Goal: Task Accomplishment & Management: Manage account settings

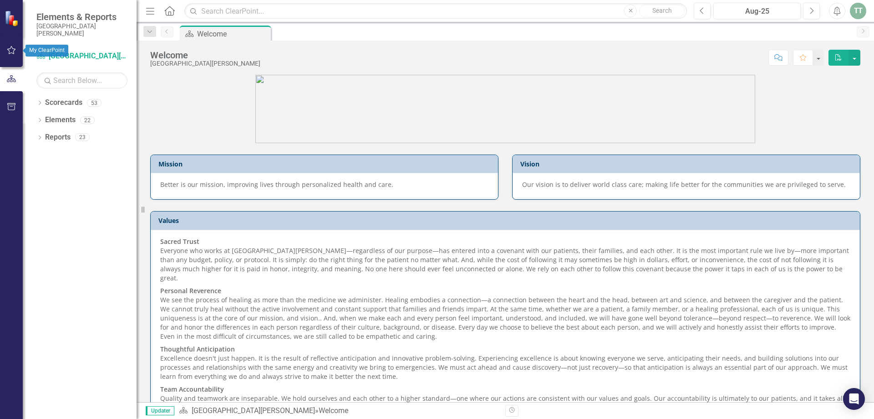
click at [10, 48] on icon "button" at bounding box center [11, 50] width 9 height 8
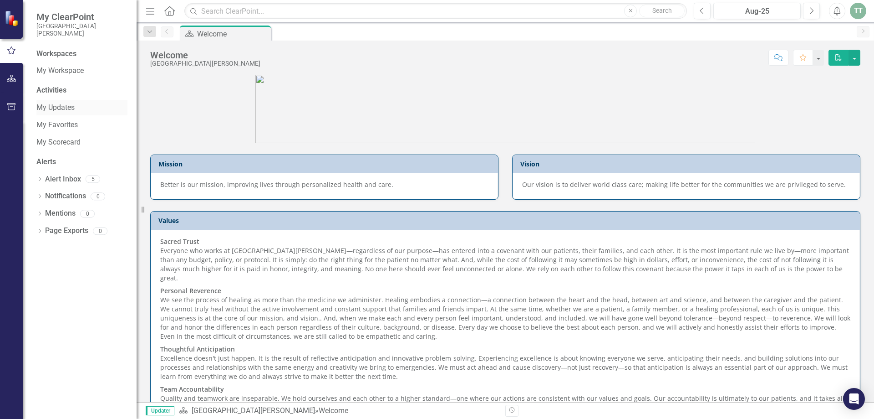
click at [59, 107] on link "My Updates" at bounding box center [81, 107] width 91 height 10
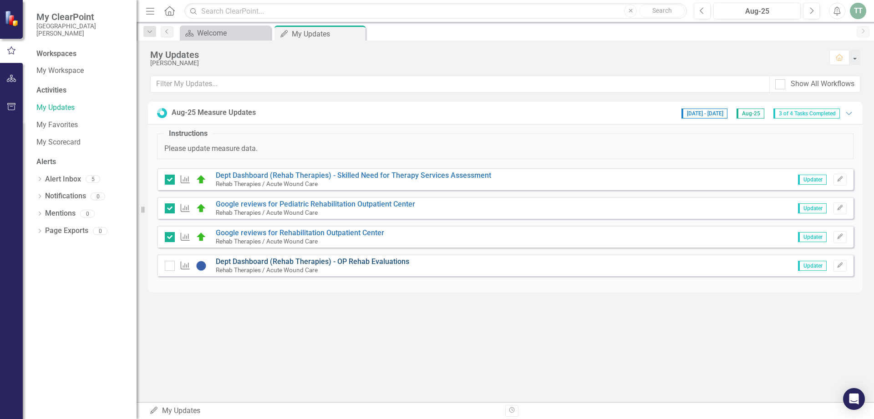
click at [292, 260] on link "Dept Dashboard (Rehab Therapies) - OP Rehab Evaluations" at bounding box center [313, 261] width 194 height 9
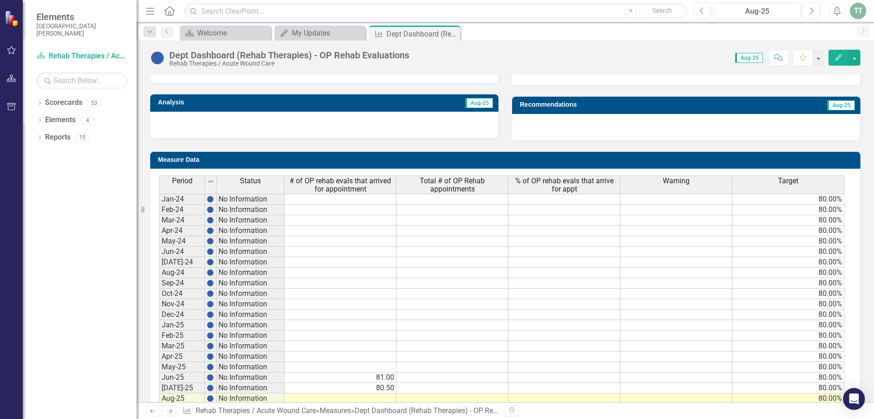
scroll to position [339, 0]
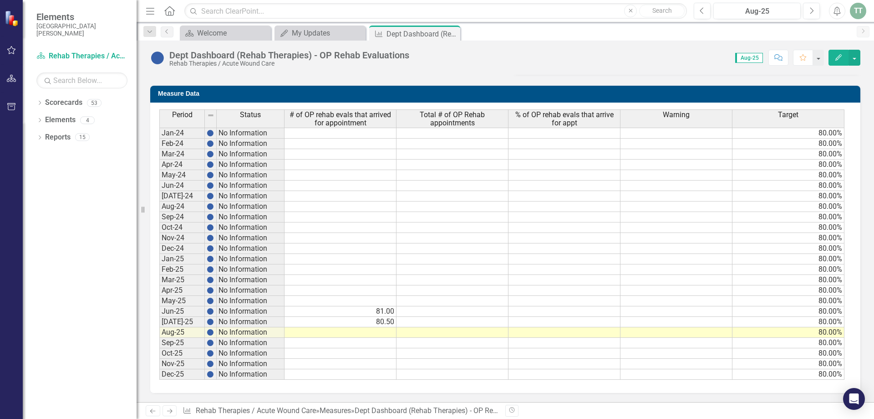
click at [372, 331] on td at bounding box center [341, 332] width 112 height 10
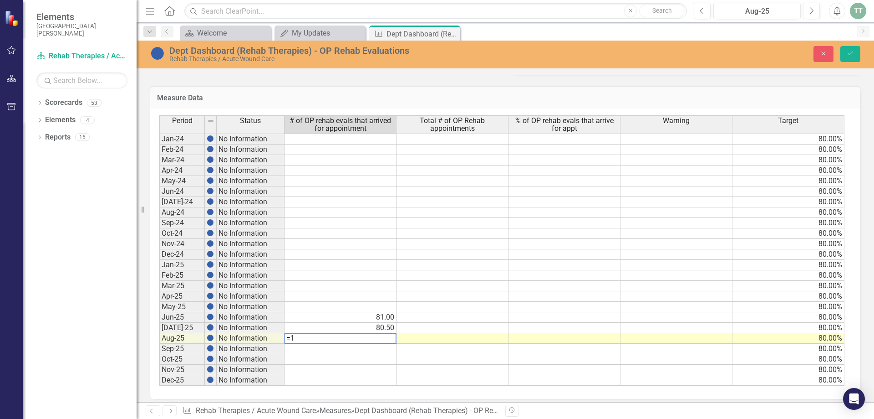
type textarea "="
click at [369, 318] on td "81.00" at bounding box center [341, 317] width 112 height 10
type textarea "81"
click at [369, 330] on td "80.50" at bounding box center [341, 327] width 112 height 10
click at [437, 317] on td at bounding box center [453, 317] width 112 height 10
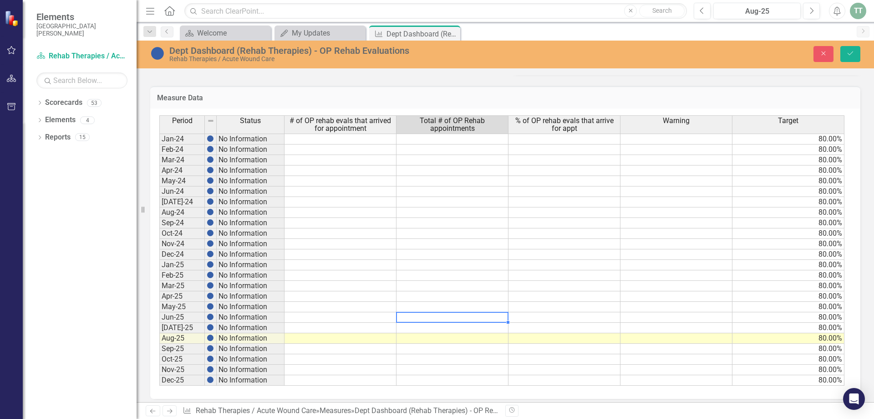
click at [448, 338] on td at bounding box center [453, 338] width 112 height 10
type textarea "222"
click at [564, 335] on td at bounding box center [565, 338] width 112 height 10
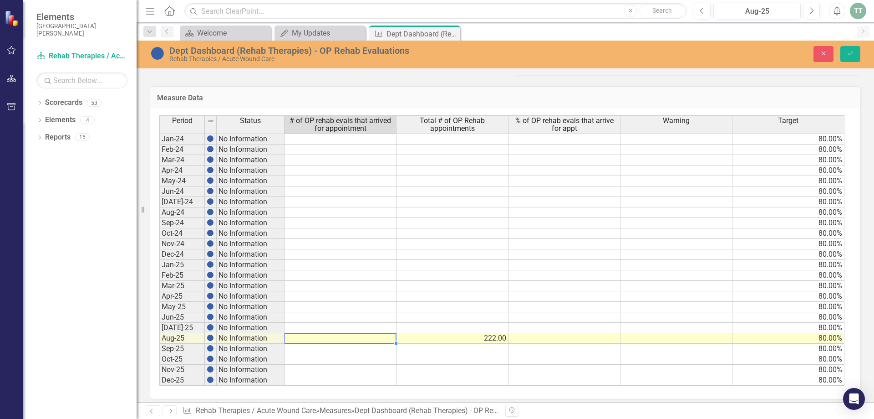
click at [337, 339] on td at bounding box center [341, 338] width 112 height 10
type textarea "181"
click at [381, 329] on td at bounding box center [341, 327] width 112 height 10
click at [349, 306] on td at bounding box center [341, 307] width 112 height 10
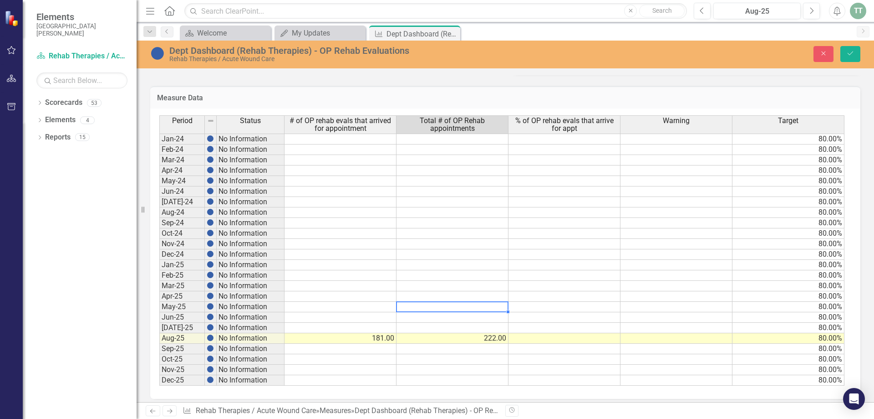
click at [458, 306] on td at bounding box center [453, 307] width 112 height 10
type textarea "276"
click at [358, 307] on td at bounding box center [341, 307] width 112 height 10
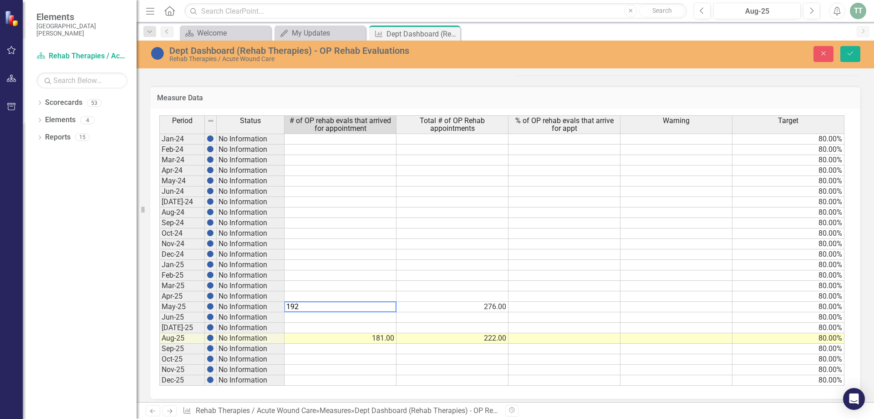
type textarea "192"
click at [334, 317] on td at bounding box center [341, 317] width 112 height 10
drag, startPoint x: 851, startPoint y: 52, endPoint x: 718, endPoint y: 148, distance: 163.4
click at [851, 52] on icon "Save" at bounding box center [851, 53] width 8 height 6
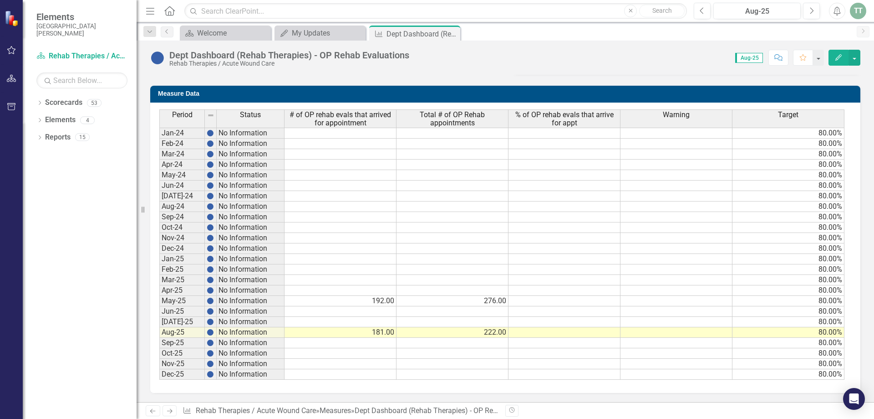
click at [554, 301] on td at bounding box center [565, 301] width 112 height 10
type textarea "5"
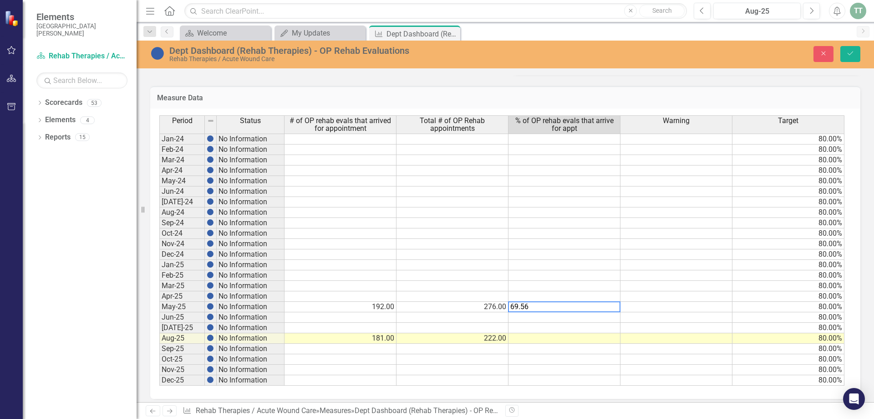
click at [558, 273] on td at bounding box center [565, 275] width 112 height 10
click at [374, 320] on td at bounding box center [341, 317] width 112 height 10
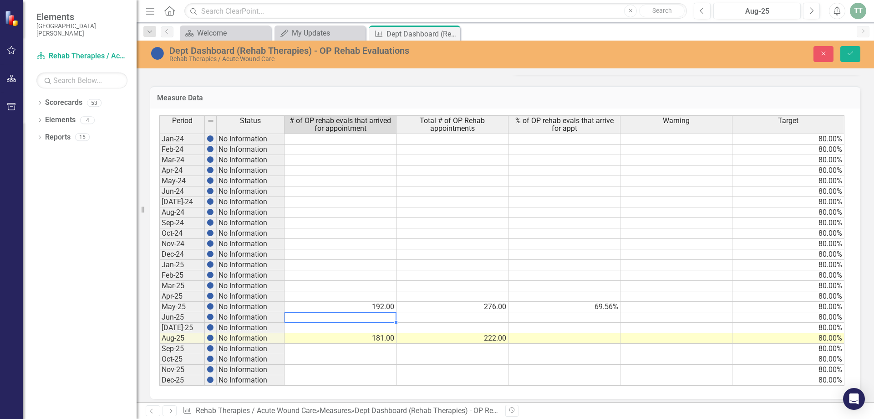
click at [491, 317] on td at bounding box center [453, 317] width 112 height 10
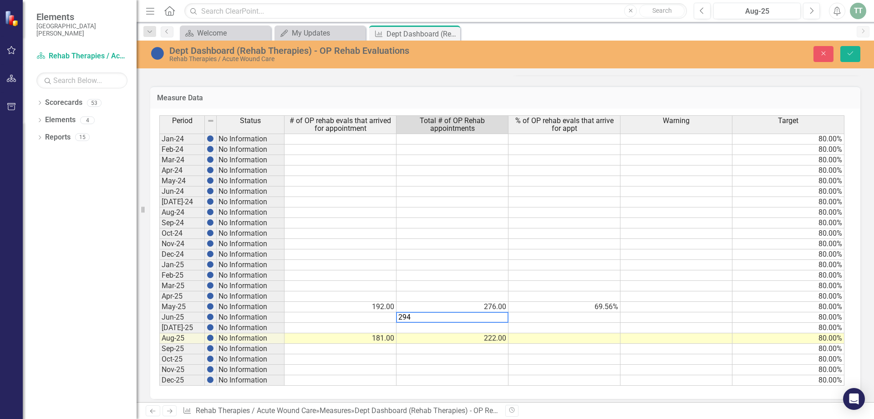
click at [374, 317] on td at bounding box center [341, 317] width 112 height 10
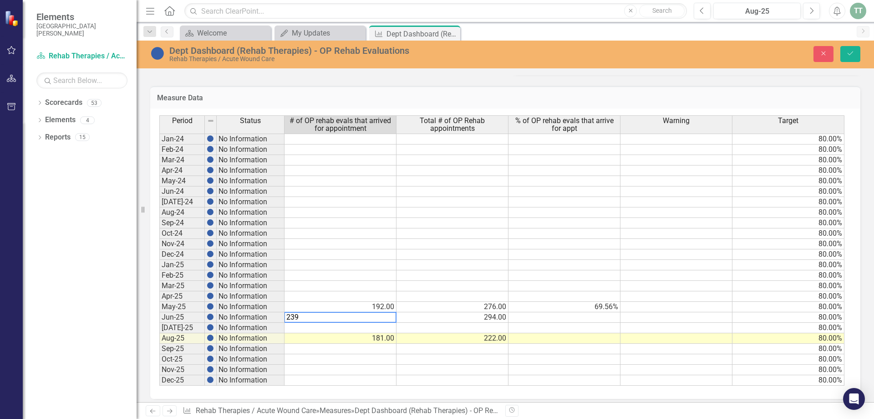
click at [598, 319] on td at bounding box center [565, 317] width 112 height 10
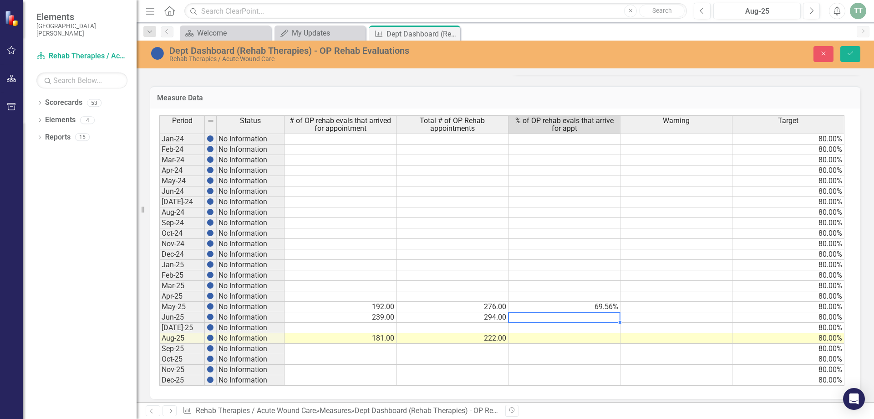
click at [599, 319] on td at bounding box center [565, 317] width 112 height 10
type textarea "81.29"
click at [581, 340] on td at bounding box center [565, 338] width 112 height 10
click at [589, 339] on td at bounding box center [565, 338] width 112 height 10
type textarea "81.53"
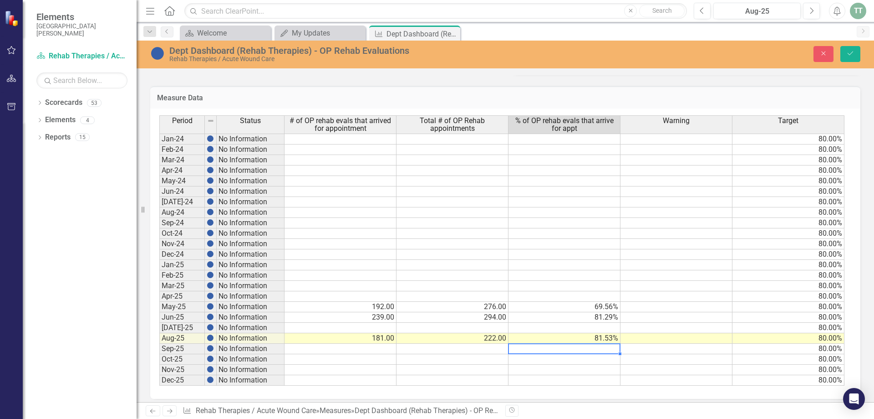
click at [383, 326] on td at bounding box center [341, 327] width 112 height 10
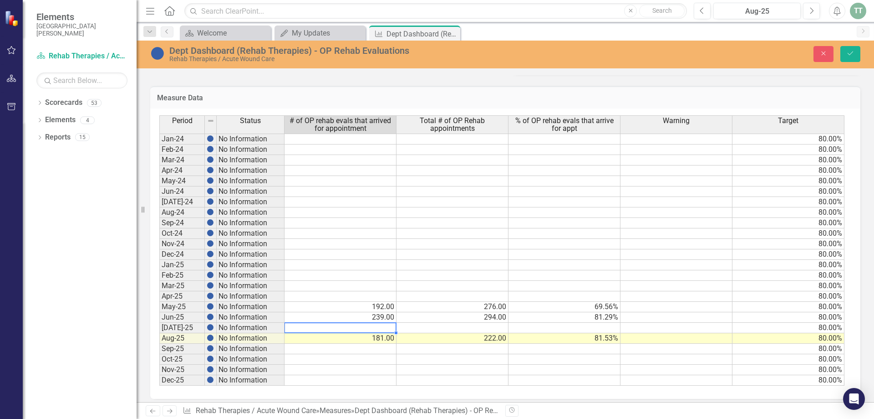
click at [491, 326] on td at bounding box center [453, 327] width 112 height 10
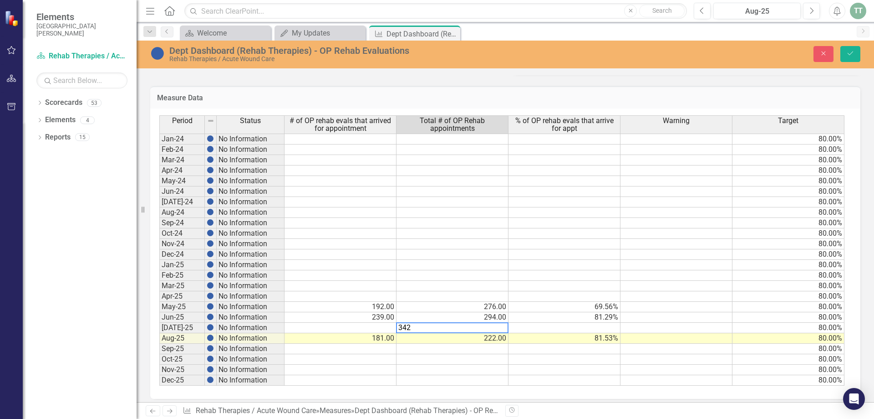
click at [371, 329] on td at bounding box center [341, 327] width 112 height 10
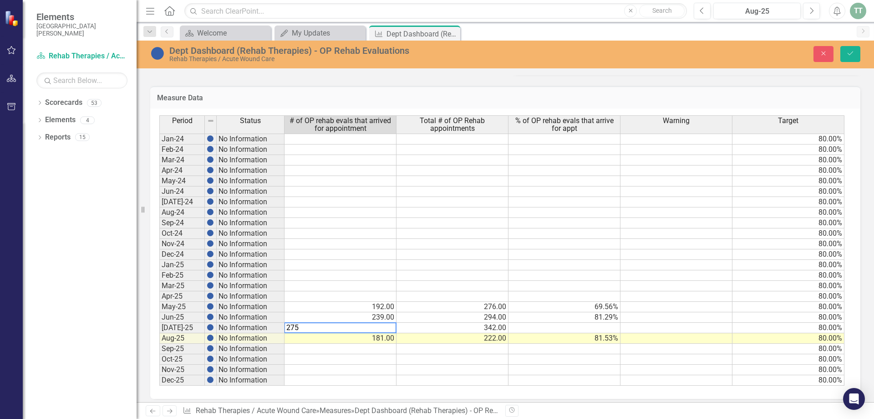
click at [594, 326] on td at bounding box center [565, 327] width 112 height 10
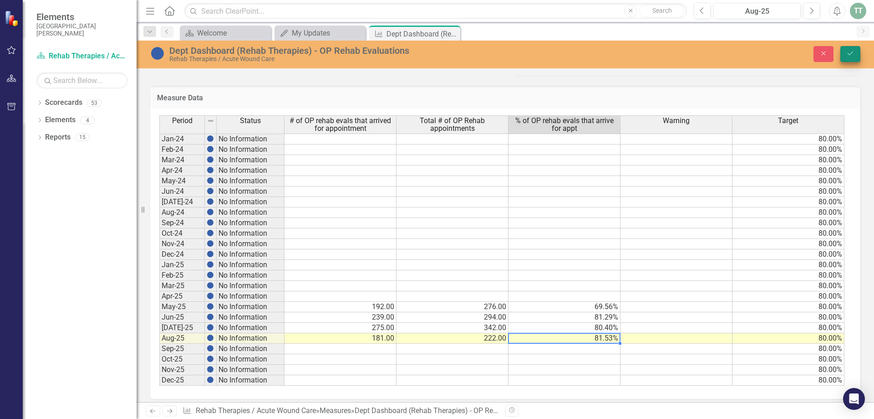
type textarea "81.53"
click at [852, 51] on icon "Save" at bounding box center [851, 53] width 8 height 6
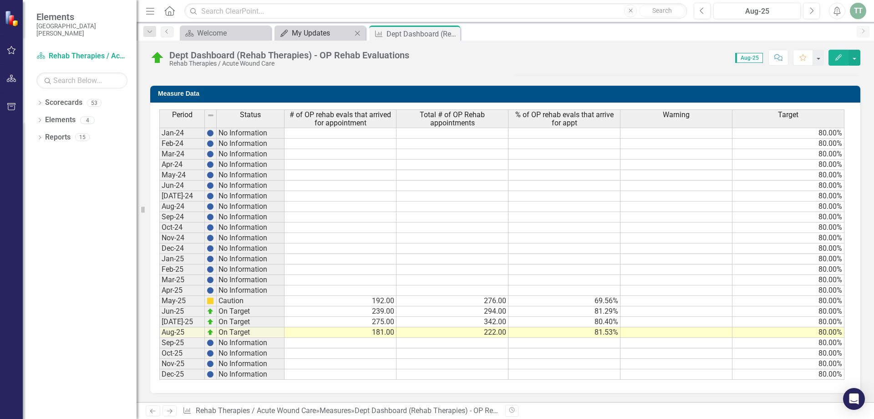
click at [305, 32] on div "My Updates" at bounding box center [322, 32] width 60 height 11
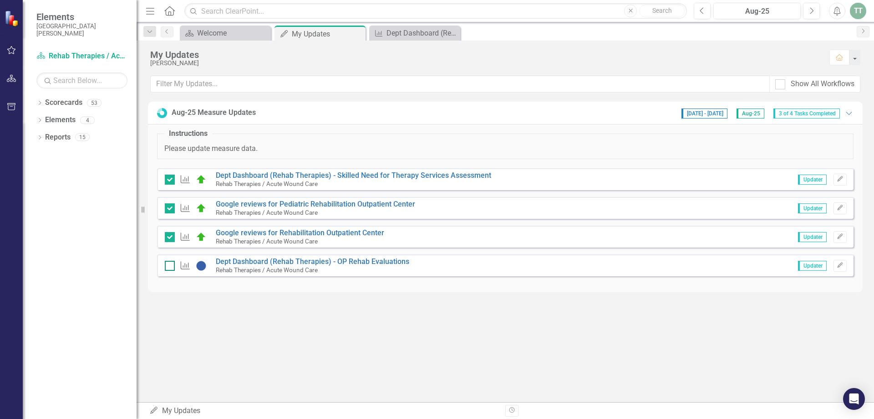
click at [170, 266] on input "checkbox" at bounding box center [168, 264] width 6 height 6
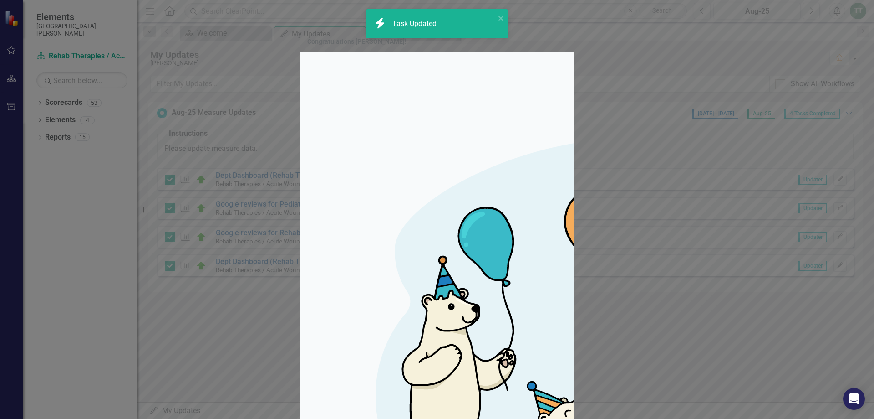
checkbox input "true"
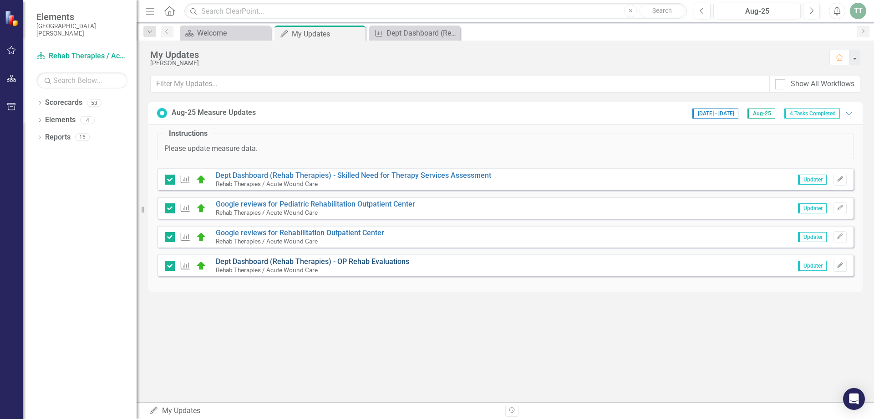
click at [284, 261] on link "Dept Dashboard (Rehab Therapies) - OP Rehab Evaluations" at bounding box center [313, 261] width 194 height 9
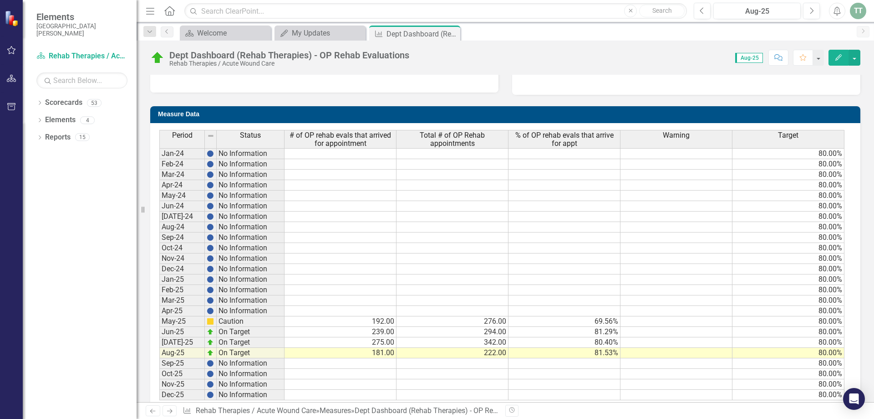
scroll to position [46, 0]
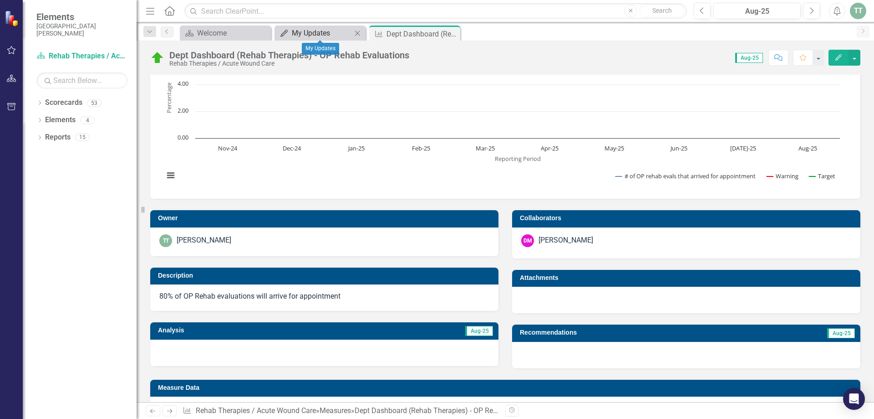
click at [323, 31] on div "My Updates" at bounding box center [322, 32] width 60 height 11
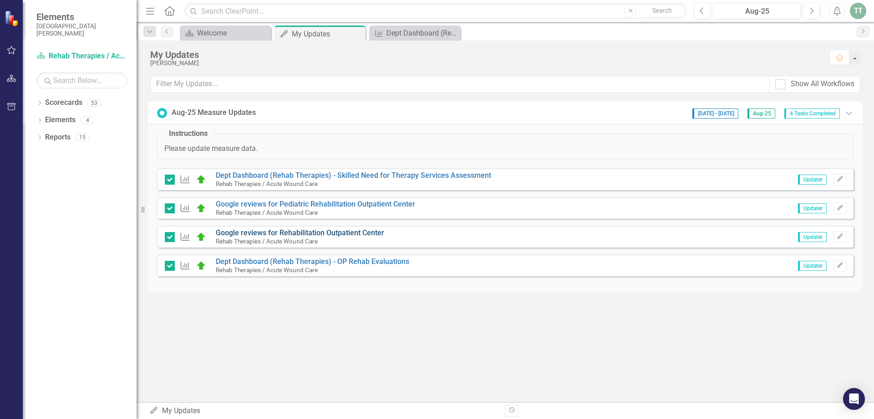
click at [291, 231] on link "Google reviews for Rehabilitation Outpatient Center" at bounding box center [300, 232] width 169 height 9
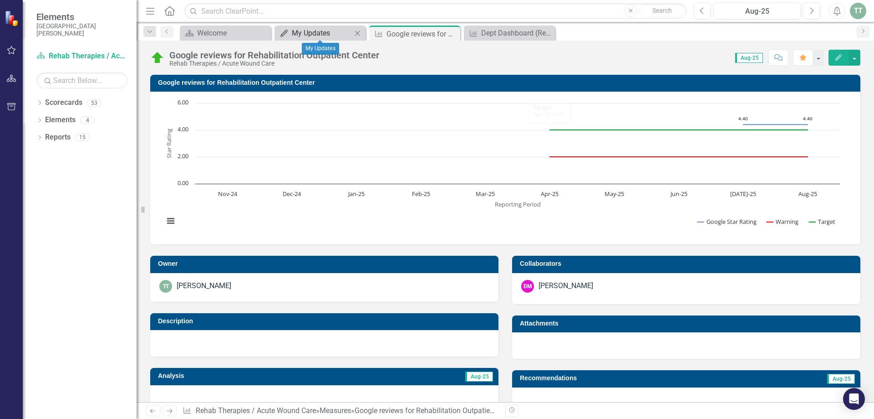
click at [324, 31] on div "My Updates" at bounding box center [322, 32] width 60 height 11
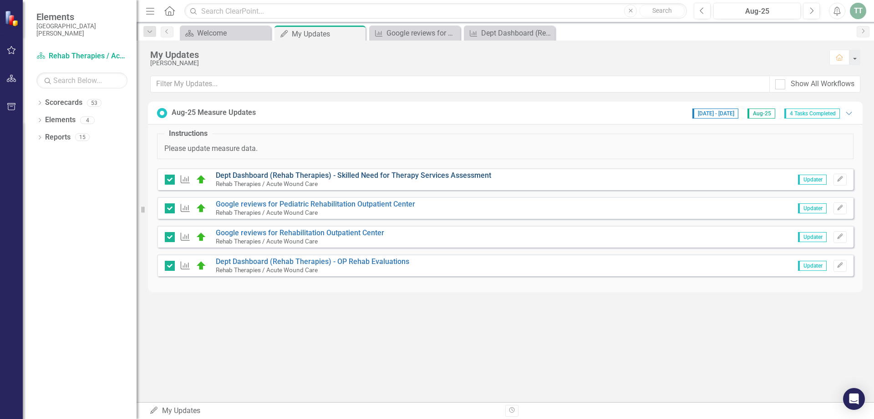
click at [281, 174] on link "Dept Dashboard (Rehab Therapies) - Skilled Need for Therapy Services Assessment" at bounding box center [354, 175] width 276 height 9
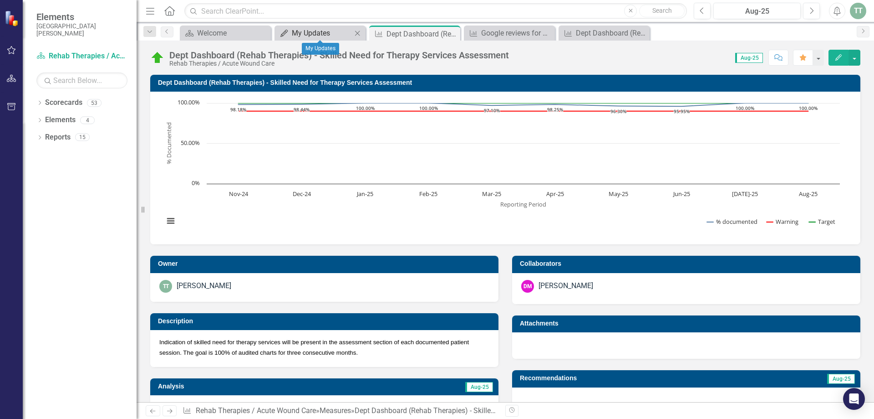
click at [330, 31] on div "My Updates" at bounding box center [322, 32] width 60 height 11
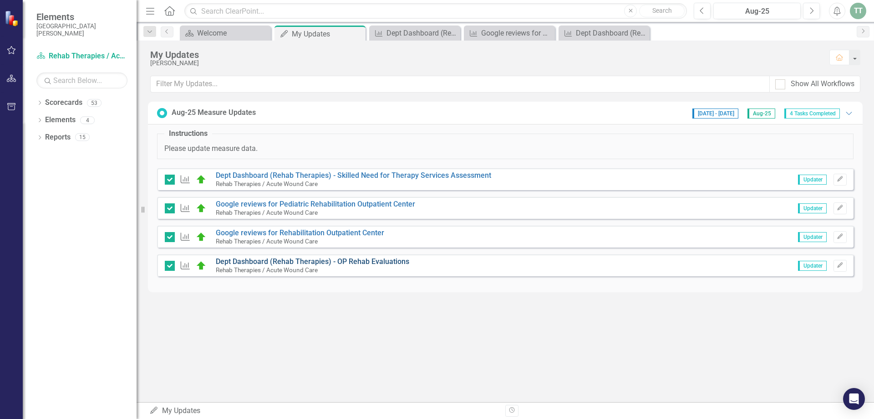
click at [265, 259] on link "Dept Dashboard (Rehab Therapies) - OP Rehab Evaluations" at bounding box center [313, 261] width 194 height 9
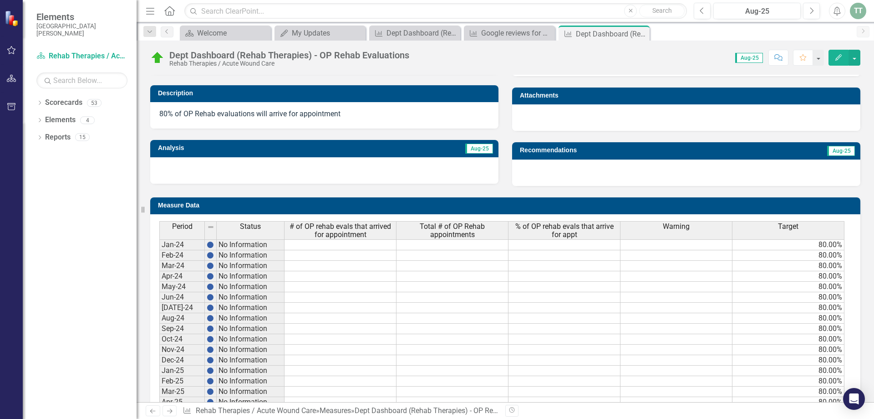
scroll to position [339, 0]
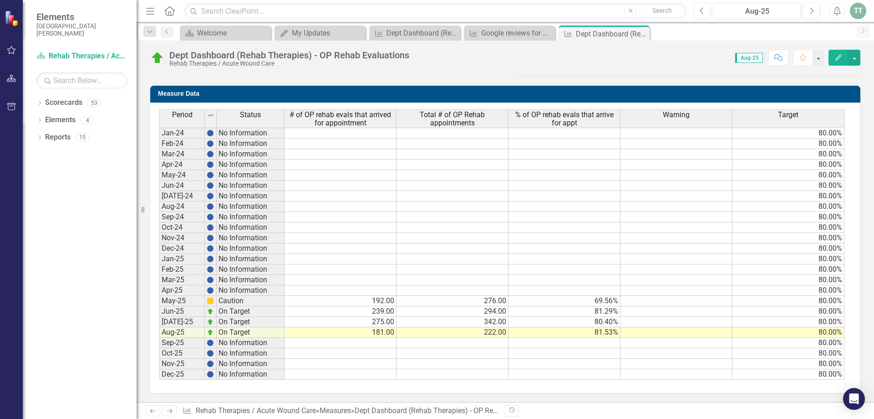
click at [857, 13] on div "TT" at bounding box center [858, 11] width 16 height 16
click at [820, 115] on link "Logout Log Out" at bounding box center [830, 115] width 72 height 17
